Goal: Transaction & Acquisition: Book appointment/travel/reservation

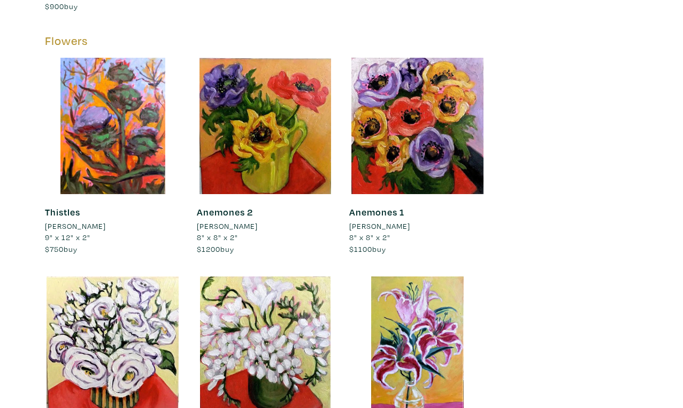
scroll to position [17418, 0]
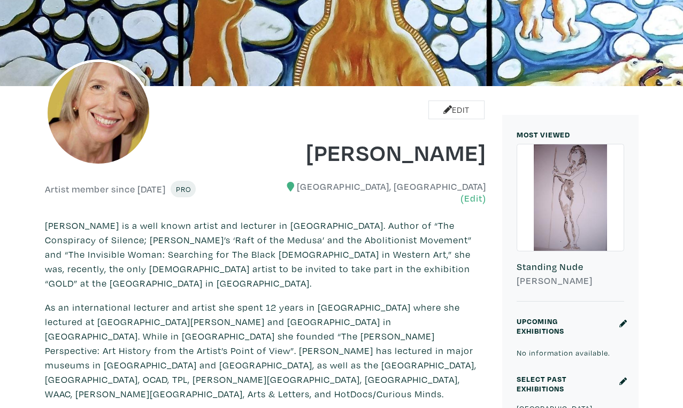
scroll to position [0, 0]
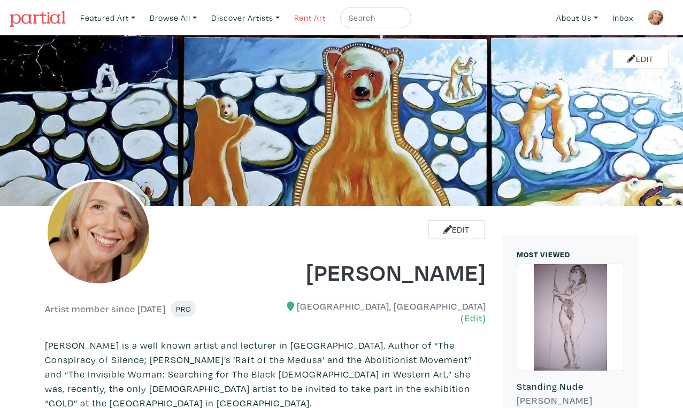
click at [290, 16] on link "Rent Art" at bounding box center [309, 18] width 41 height 22
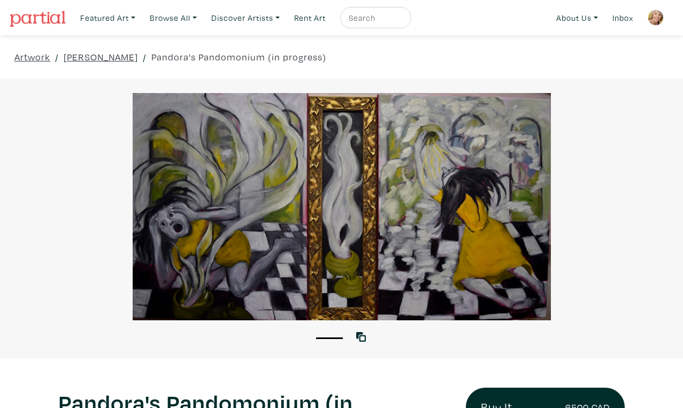
click at [571, 213] on div at bounding box center [341, 206] width 683 height 227
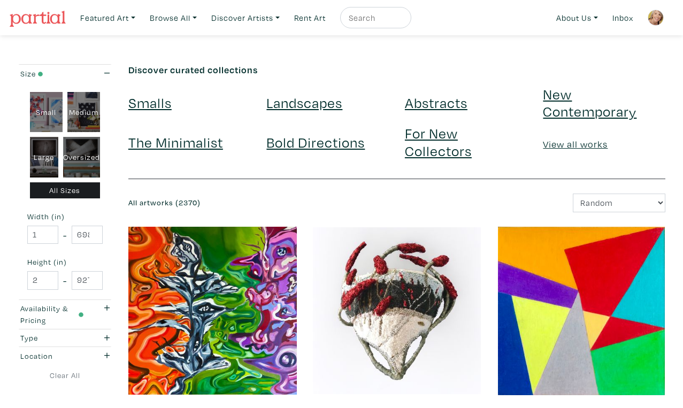
click at [84, 137] on div "Oversized" at bounding box center [81, 157] width 37 height 41
type input "48"
type input "400"
type input "48"
type input "121"
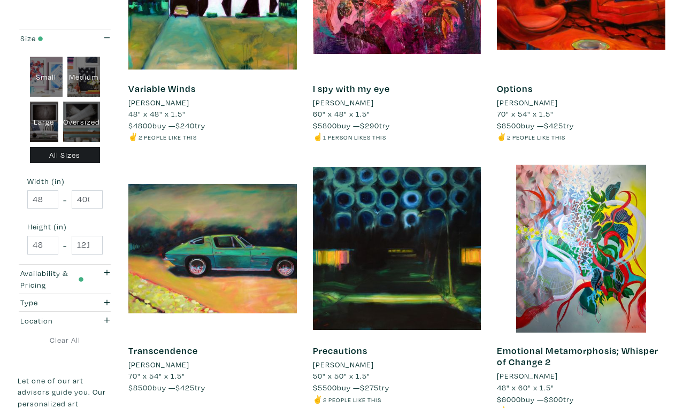
scroll to position [1897, 0]
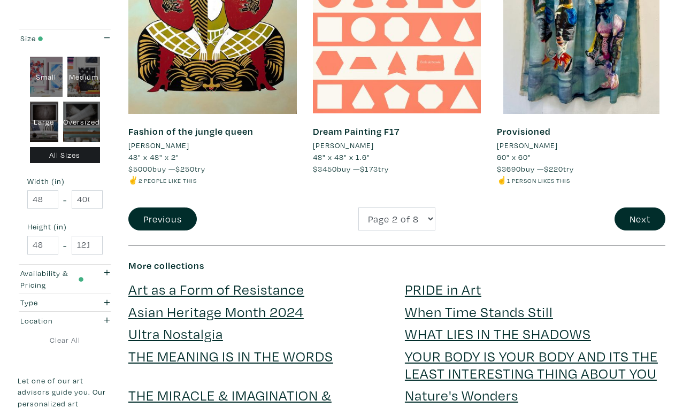
scroll to position [2129, 0]
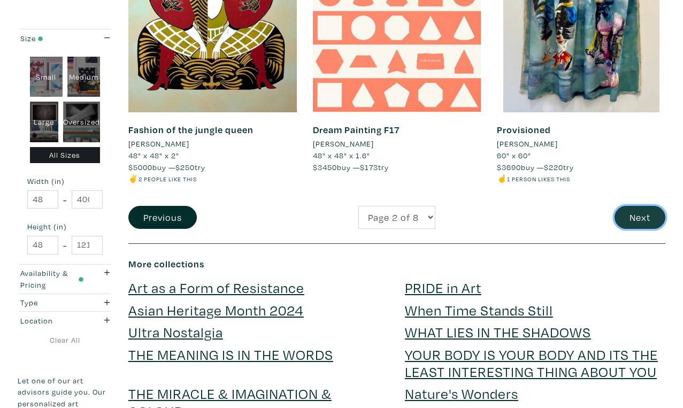
click at [642, 206] on button "Next" at bounding box center [639, 217] width 51 height 23
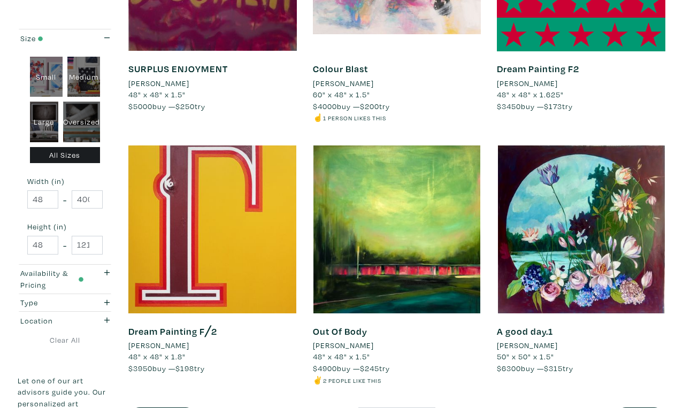
scroll to position [1927, 0]
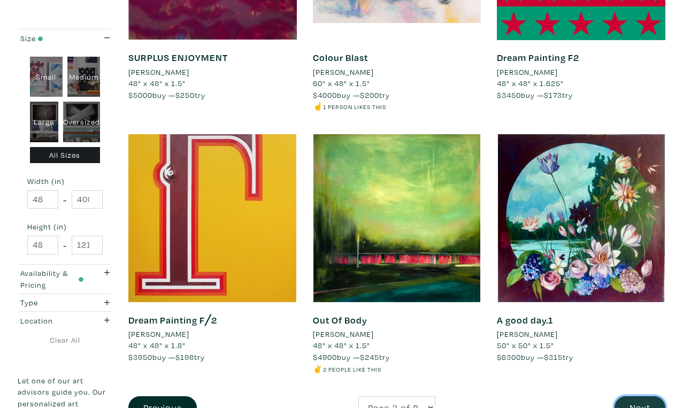
click at [639, 396] on button "Next" at bounding box center [639, 407] width 51 height 23
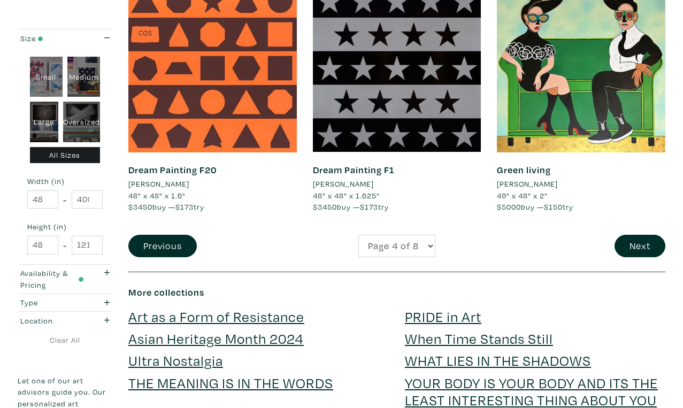
scroll to position [2068, 0]
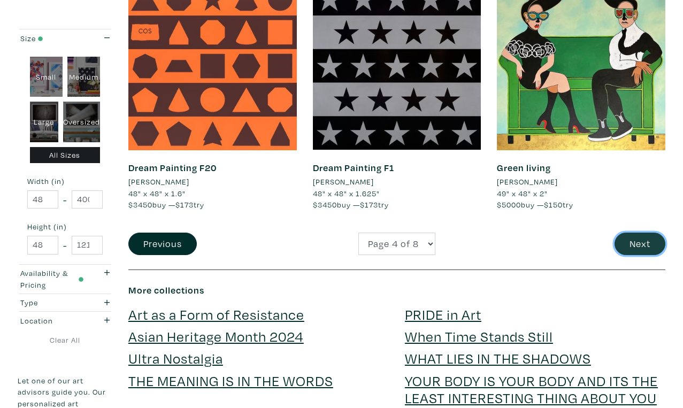
click at [644, 233] on button "Next" at bounding box center [639, 244] width 51 height 23
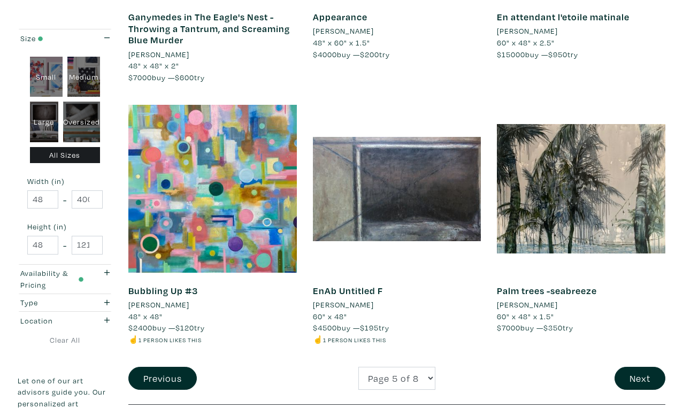
scroll to position [1945, 0]
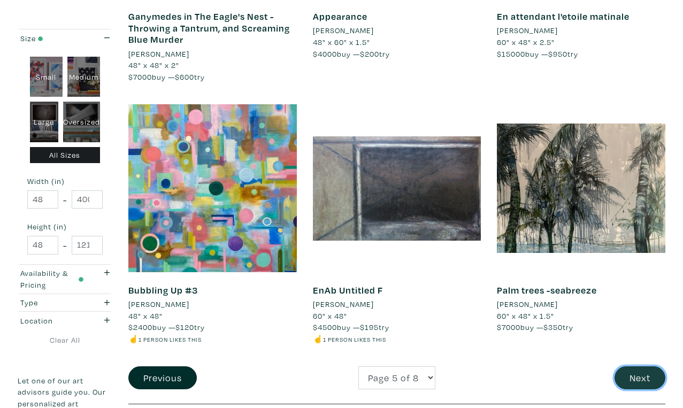
click at [642, 366] on button "Next" at bounding box center [639, 377] width 51 height 23
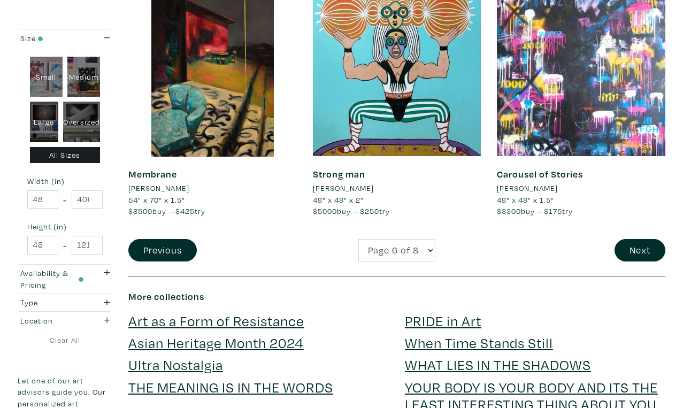
scroll to position [2128, 0]
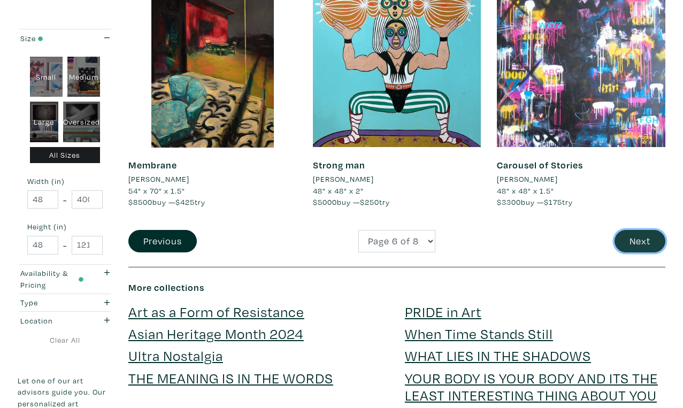
click at [640, 230] on button "Next" at bounding box center [639, 241] width 51 height 23
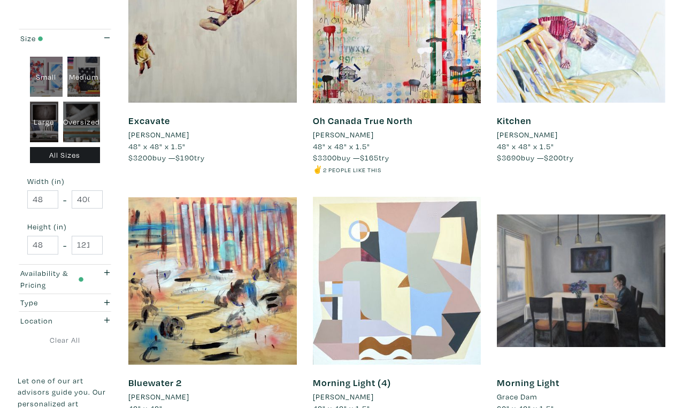
scroll to position [1877, 0]
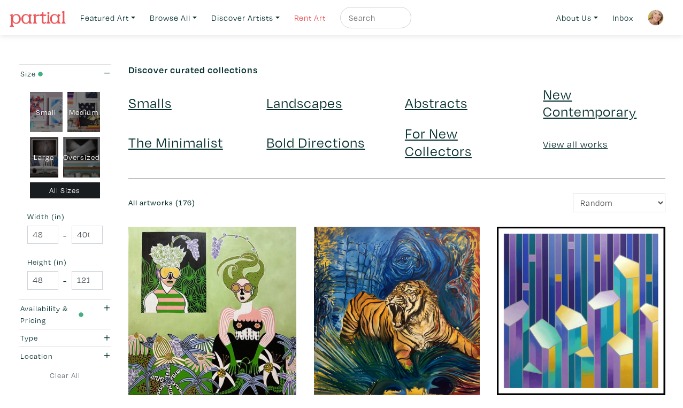
click at [291, 16] on link "Rent Art" at bounding box center [309, 18] width 41 height 22
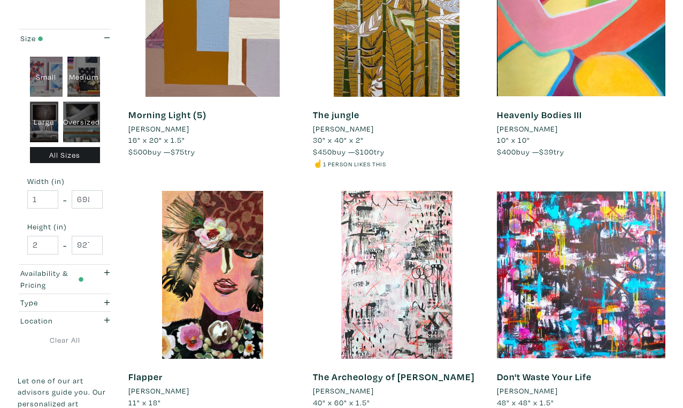
scroll to position [1837, 0]
